Goal: Check status: Check status

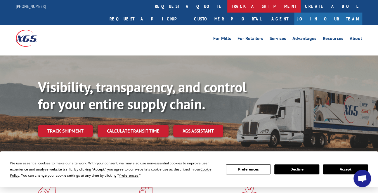
click at [227, 5] on link "track a shipment" at bounding box center [263, 6] width 73 height 13
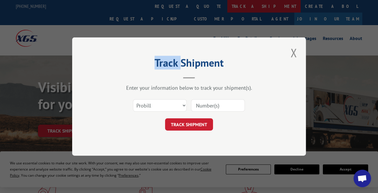
click at [167, 5] on div "Track Shipment Enter your information below to track your shipment(s). Select c…" at bounding box center [189, 96] width 378 height 193
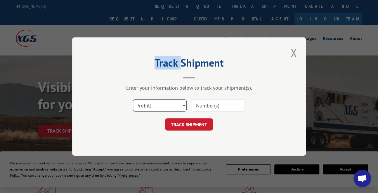
click at [173, 106] on select "Select category... Probill BOL PO" at bounding box center [160, 105] width 54 height 12
select select "bol"
click at [133, 99] on select "Select category... Probill BOL PO" at bounding box center [160, 105] width 54 height 12
click at [210, 106] on input at bounding box center [218, 105] width 54 height 12
type input "3352603"
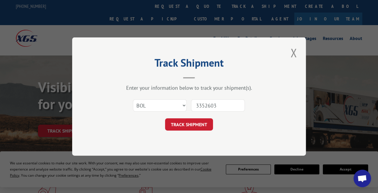
click button "TRACK SHIPMENT" at bounding box center [189, 124] width 48 height 12
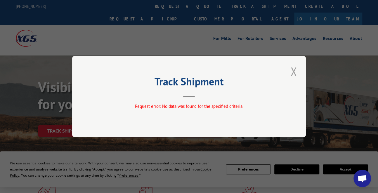
click at [291, 71] on button "Close modal" at bounding box center [293, 71] width 10 height 16
